Goal: Information Seeking & Learning: Find specific fact

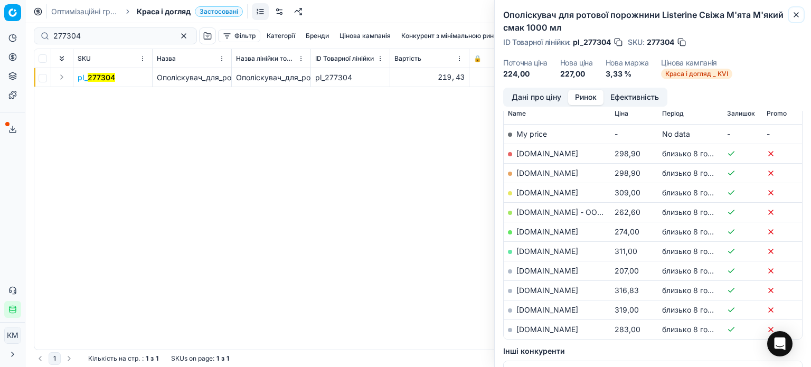
click at [797, 13] on icon "button" at bounding box center [796, 15] width 4 height 4
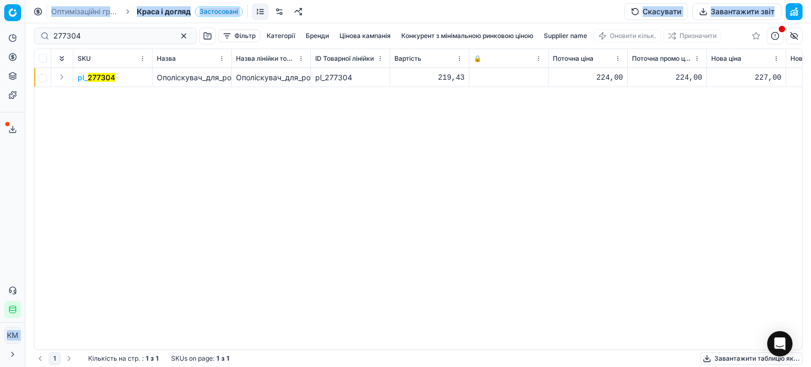
drag, startPoint x: 91, startPoint y: 42, endPoint x: 0, endPoint y: 34, distance: 91.1
click at [0, 34] on div "Pricing platform Аналітика Цінова оптимізація Асортимент продукції Шаблони Серв…" at bounding box center [405, 183] width 811 height 367
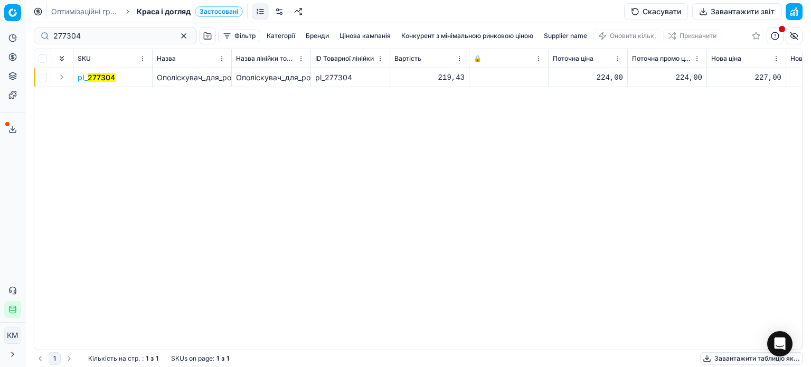
click at [319, 244] on div "pl_ 277304 Ополіскувач_для_ротової_порожнини_Listerine_Свіжа_М'ята_М'який_смак_…" at bounding box center [417, 208] width 767 height 281
drag, startPoint x: 86, startPoint y: 34, endPoint x: 29, endPoint y: 32, distance: 57.1
click at [29, 32] on div "277304 Фільтр Категорії [PERSON_NAME] кампанія Конкурент з мінімальною ринковою…" at bounding box center [417, 195] width 785 height 344
paste input "987509"
type input "987509"
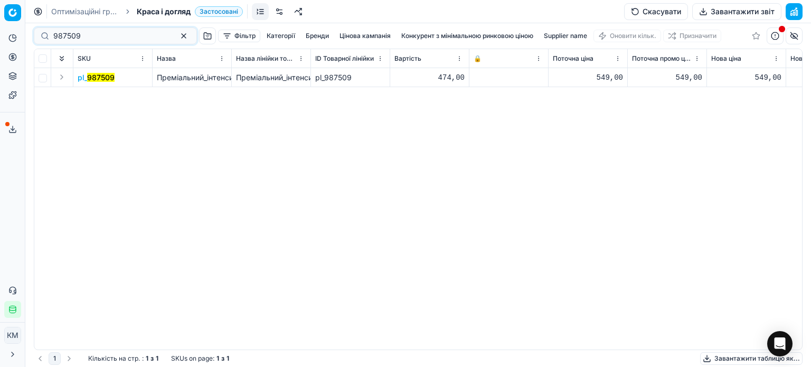
click at [100, 78] on mark "987509" at bounding box center [100, 77] width 27 height 9
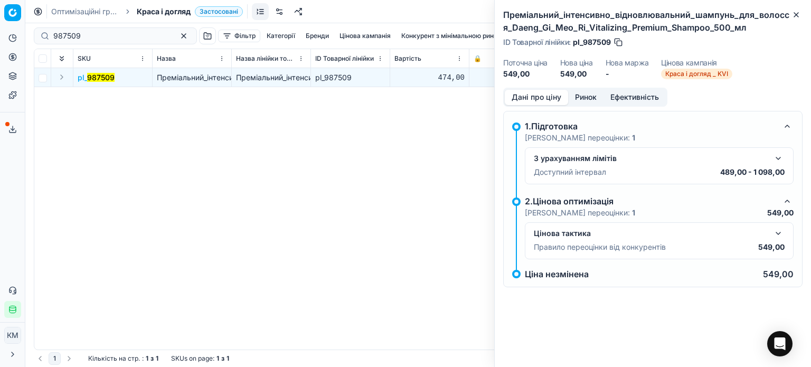
click at [580, 99] on button "Ринок" at bounding box center [585, 97] width 35 height 15
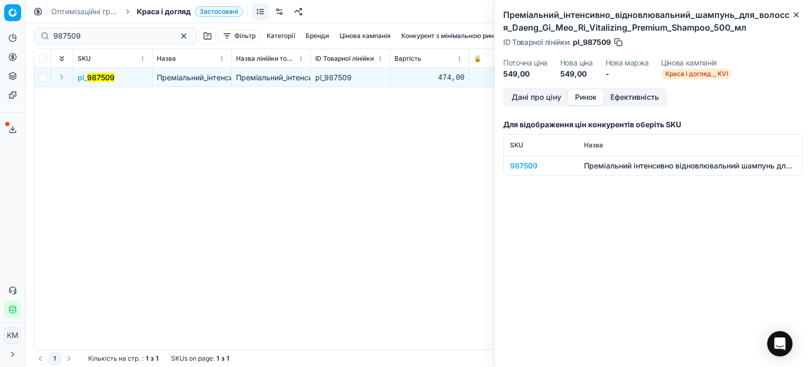
click at [525, 173] on td "987509" at bounding box center [540, 166] width 74 height 20
click at [525, 169] on div "987509" at bounding box center [540, 165] width 61 height 11
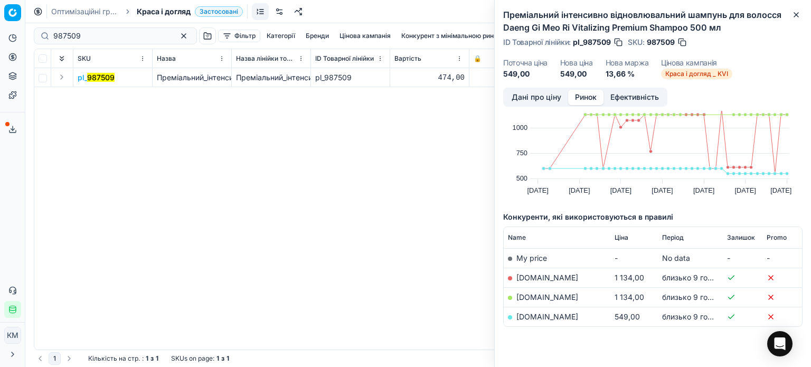
scroll to position [53, 0]
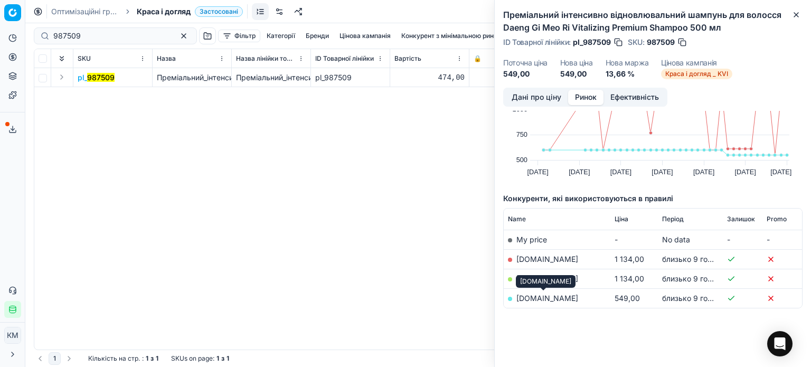
click at [554, 299] on link "[DOMAIN_NAME]" at bounding box center [547, 297] width 62 height 9
